Goal: Task Accomplishment & Management: Complete application form

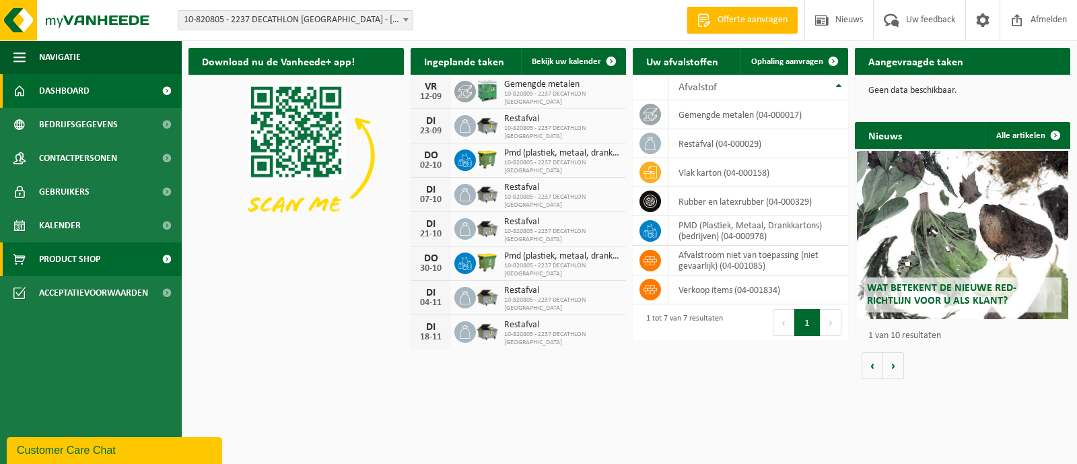
click at [73, 255] on span "Product Shop" at bounding box center [69, 259] width 61 height 34
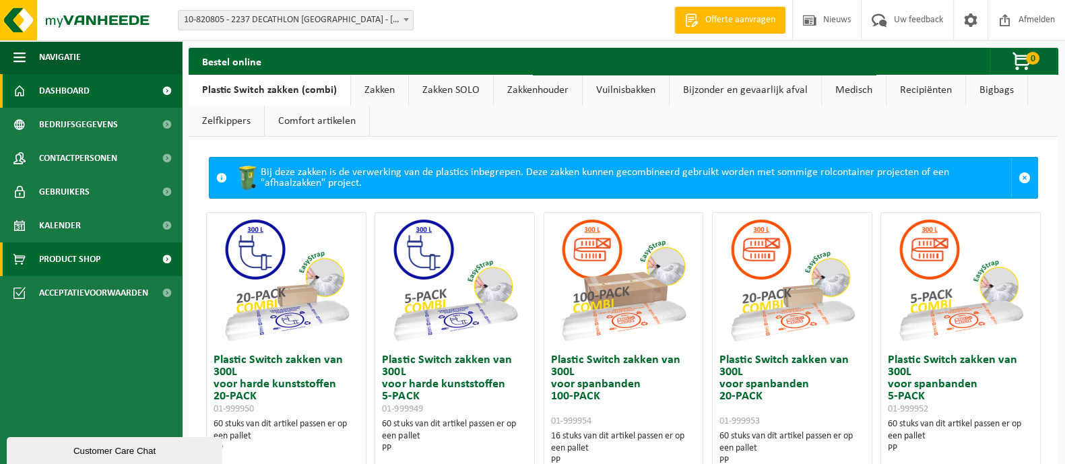
click at [96, 95] on link "Dashboard" at bounding box center [91, 91] width 182 height 34
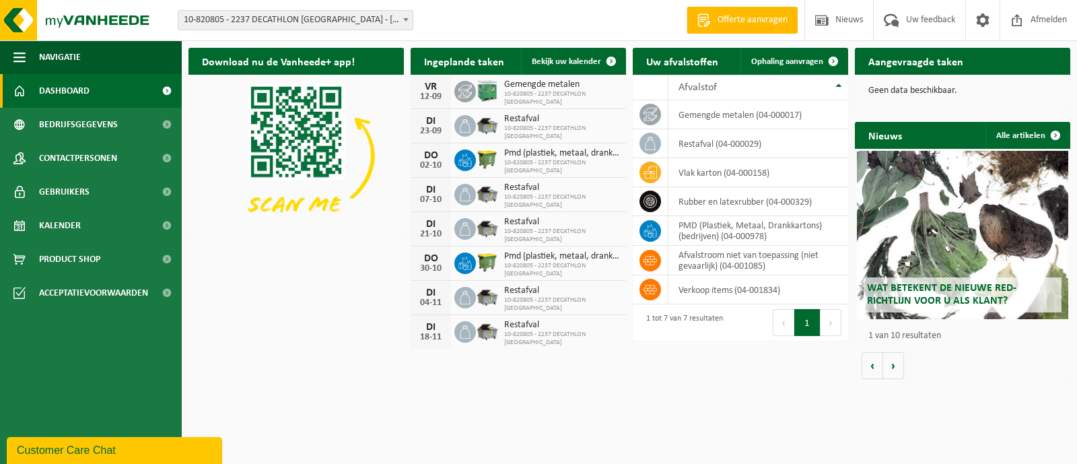
click at [751, 19] on span "Offerte aanvragen" at bounding box center [752, 19] width 77 height 13
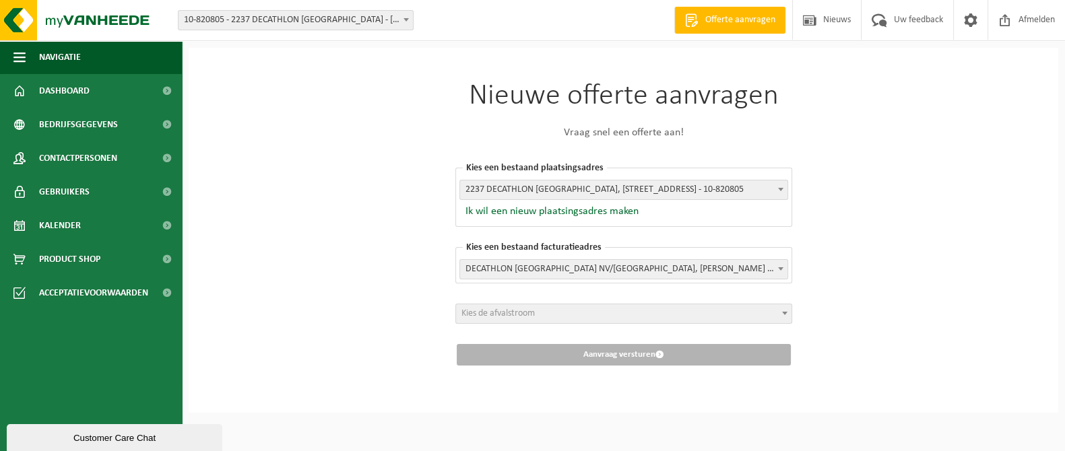
click at [708, 311] on span "Kies de afvalstroom" at bounding box center [623, 313] width 335 height 19
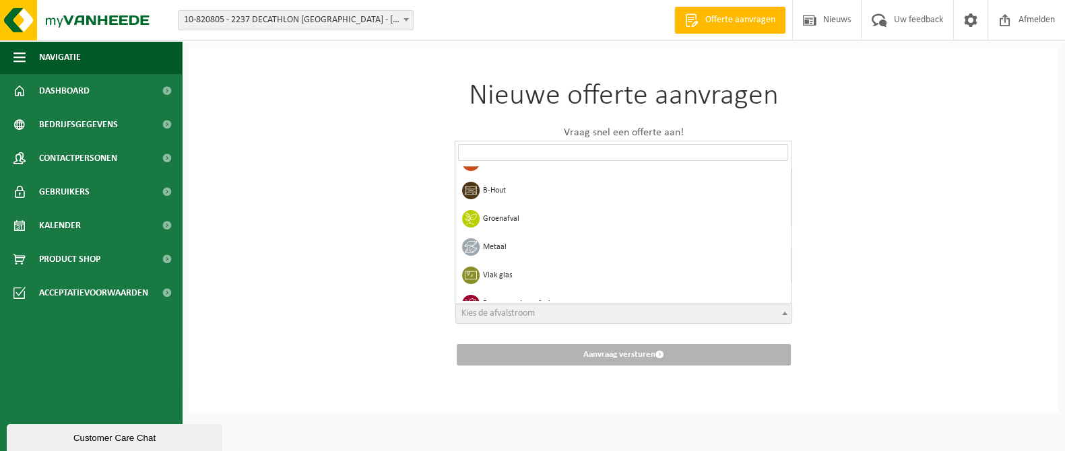
scroll to position [209, 0]
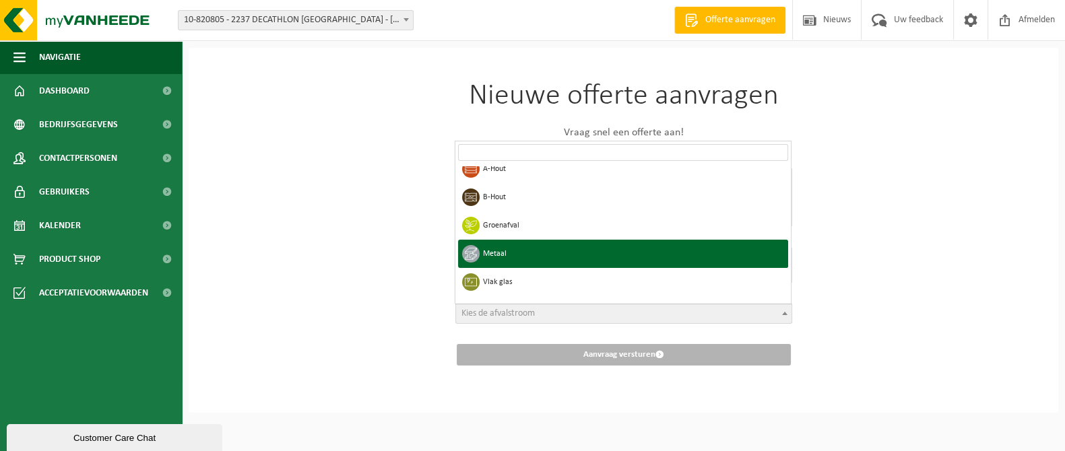
select select "9"
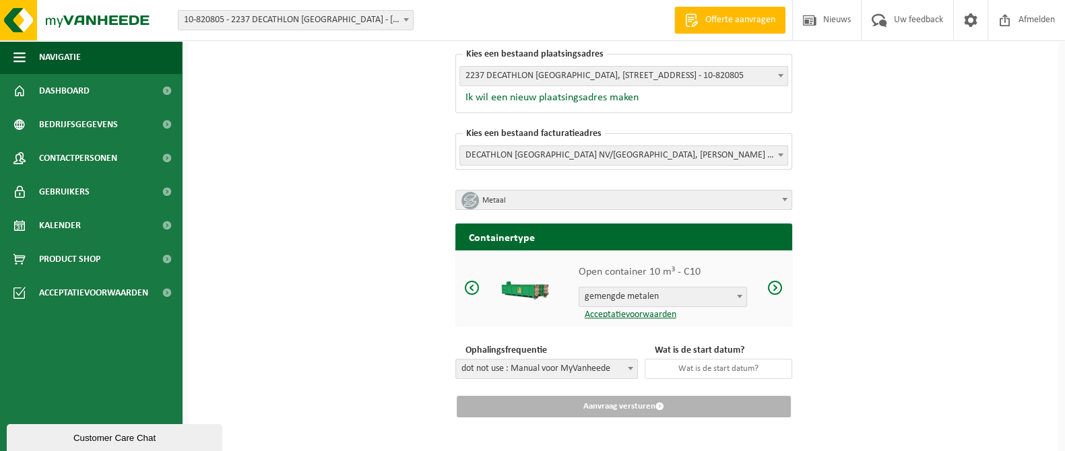
scroll to position [127, 0]
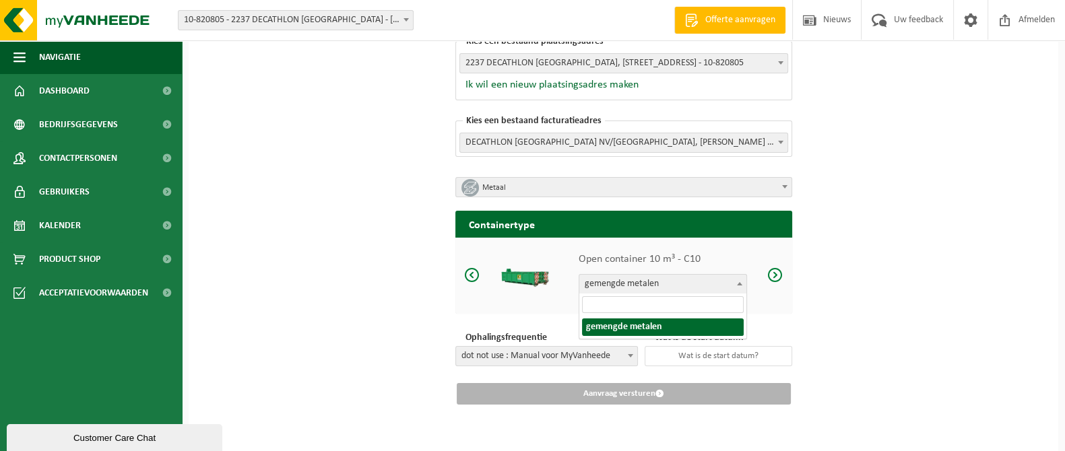
click at [738, 283] on b at bounding box center [739, 283] width 5 height 3
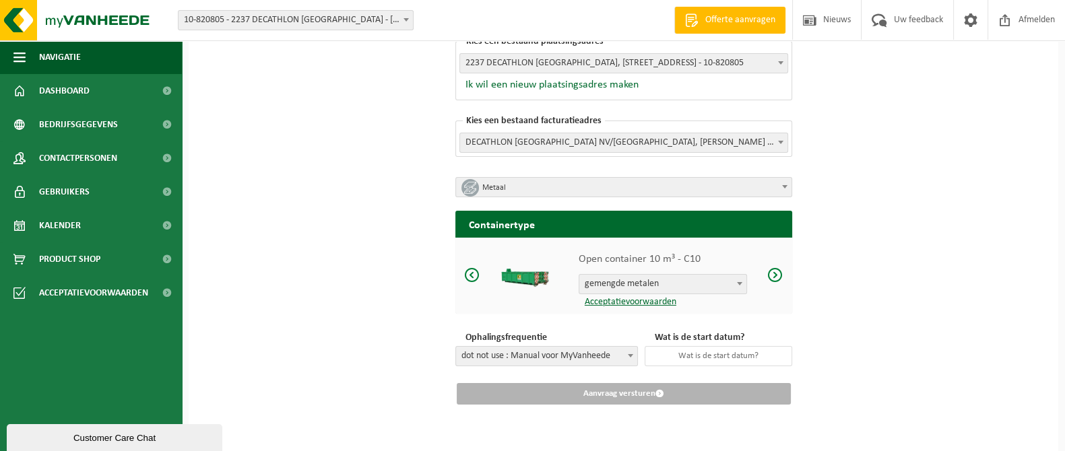
click at [738, 283] on b at bounding box center [739, 283] width 5 height 3
click at [675, 251] on p "Open container 10 m³ - C10" at bounding box center [662, 259] width 168 height 16
click at [778, 274] on span at bounding box center [774, 275] width 16 height 17
click at [772, 273] on span at bounding box center [774, 275] width 16 height 17
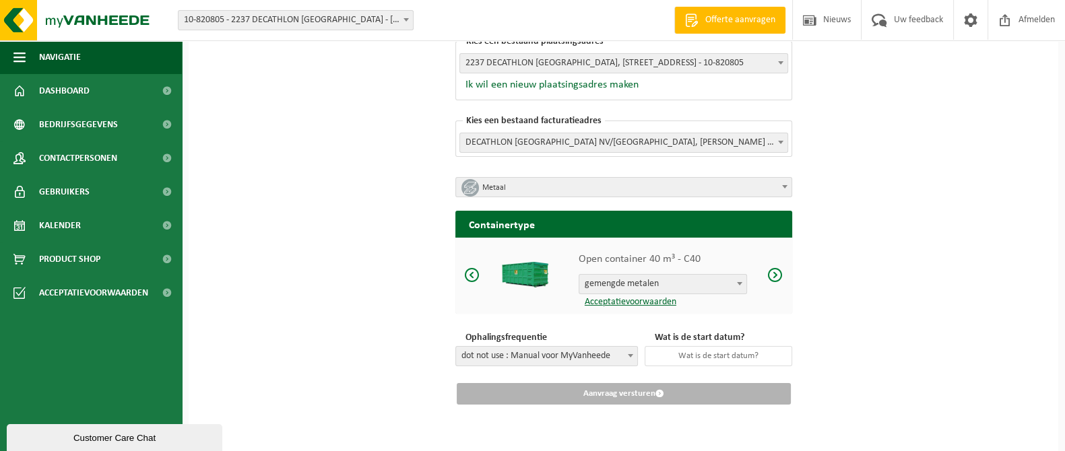
click at [772, 273] on span at bounding box center [774, 275] width 16 height 17
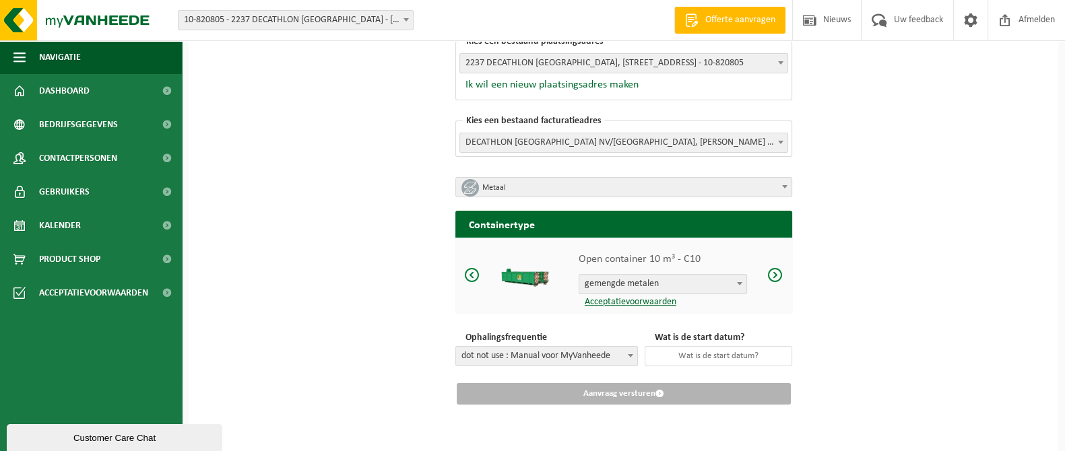
click at [772, 273] on span at bounding box center [774, 275] width 16 height 17
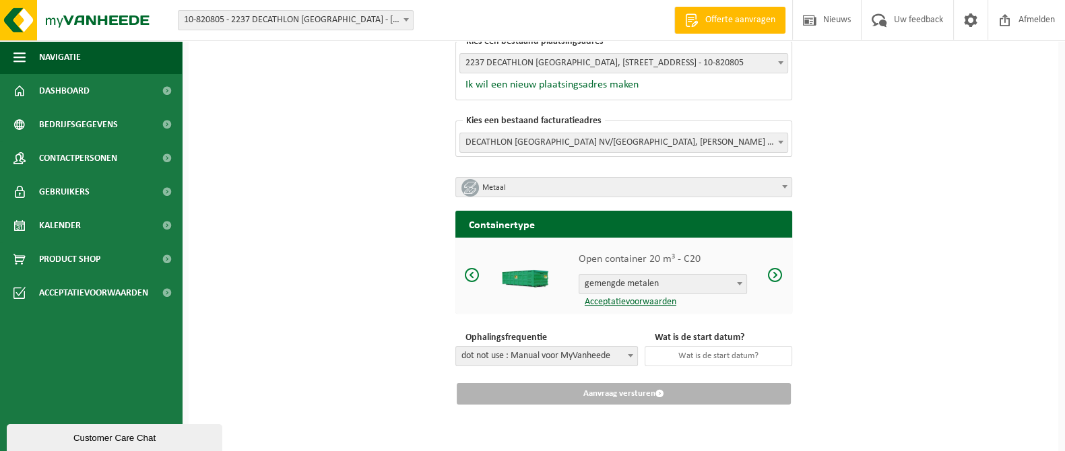
click at [514, 278] on img at bounding box center [525, 275] width 51 height 26
click at [771, 273] on span at bounding box center [774, 275] width 16 height 17
click at [772, 273] on span at bounding box center [774, 275] width 16 height 17
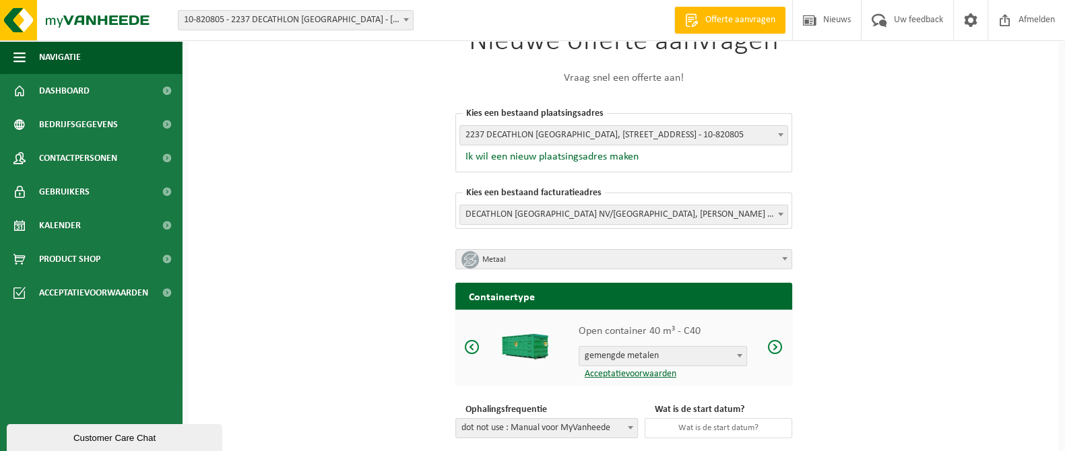
scroll to position [0, 0]
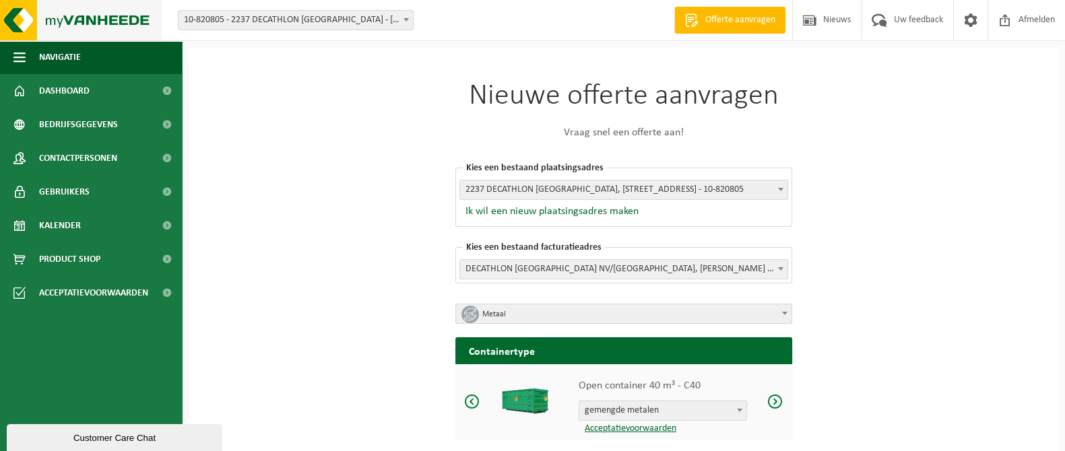
click at [55, 17] on img at bounding box center [81, 20] width 162 height 40
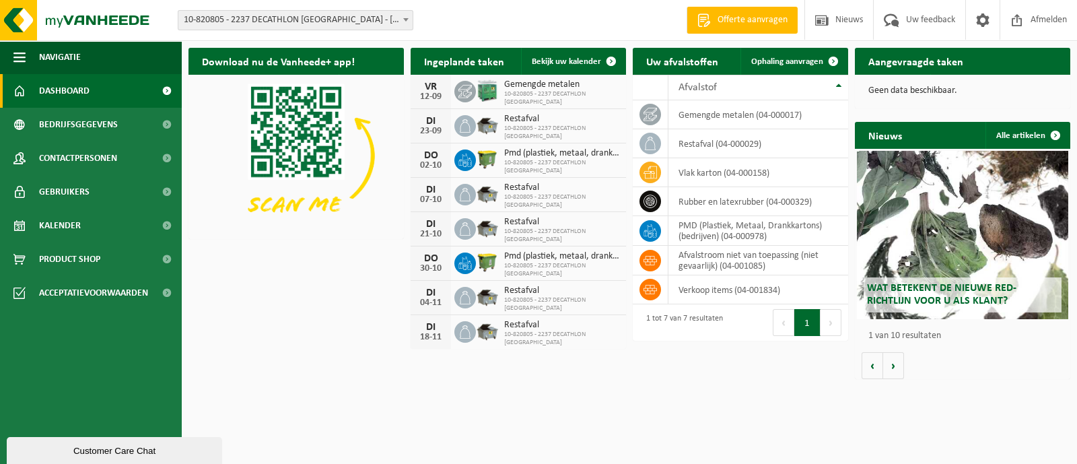
click at [522, 90] on span "Gemengde metalen" at bounding box center [561, 84] width 115 height 11
click at [465, 95] on icon at bounding box center [465, 91] width 13 height 13
click at [652, 116] on icon at bounding box center [650, 114] width 13 height 13
click at [563, 93] on span "10-820805 - 2237 DECATHLON OOSTENDE" at bounding box center [561, 98] width 115 height 16
click at [558, 65] on span "Bekijk uw kalender" at bounding box center [566, 61] width 69 height 9
